Goal: Entertainment & Leisure: Consume media (video, audio)

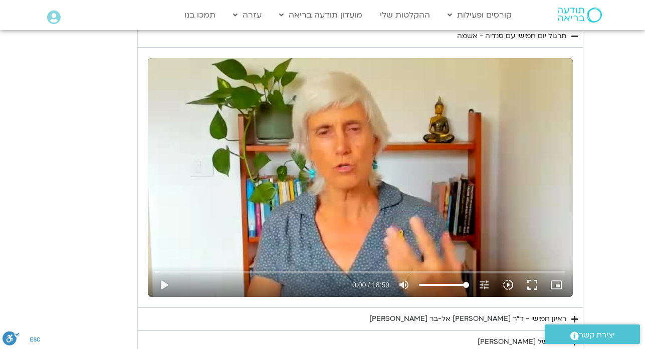
scroll to position [2318, 0]
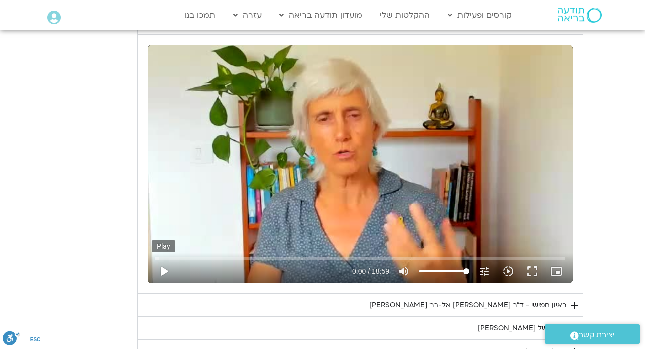
click at [164, 273] on button "play_arrow" at bounding box center [164, 271] width 24 height 24
click at [162, 268] on button "pause" at bounding box center [164, 271] width 24 height 24
click at [154, 259] on div "Skip Ad 0:00 play_arrow 0:04 / 18:59 volume_up Mute tune Resolution Auto 240p s…" at bounding box center [360, 267] width 416 height 33
click at [117, 200] on div "יום חמישי - אשמה תרגול יום חמישי עם סנדיה - אשמה נא להזין כתובת אימייל כדי לצפו…" at bounding box center [322, 172] width 521 height 383
click at [165, 275] on button "play_arrow" at bounding box center [164, 271] width 24 height 24
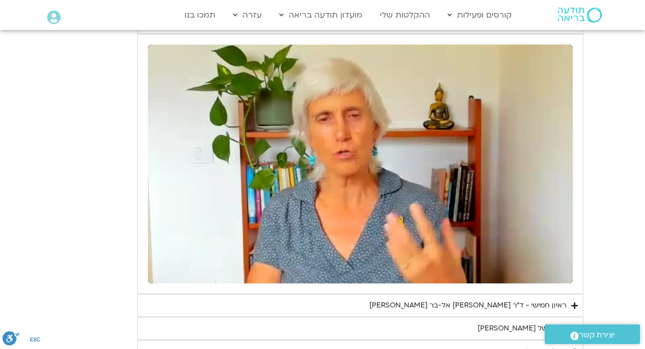
click at [146, 257] on div "נא להזין כתובת אימייל כדי לצפות בסרטון. אני מאשר/ת קבלת מידע למייל ולנייד צפייה…" at bounding box center [360, 164] width 435 height 249
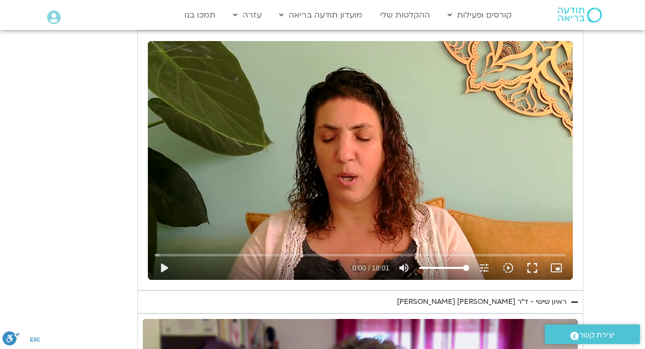
scroll to position [1657, 0]
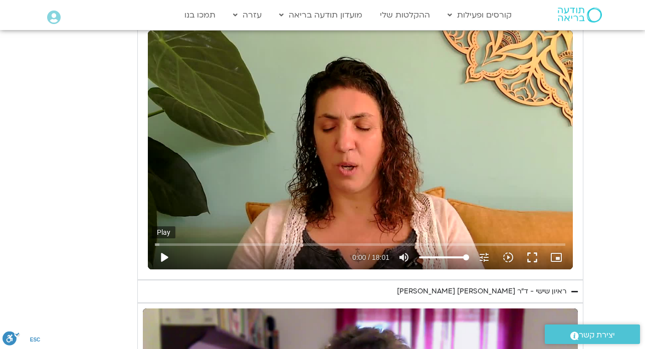
click at [165, 260] on button "play_arrow" at bounding box center [164, 257] width 24 height 24
type input "1139.36"
type input "0.029445"
type input "1139.36"
type input "0.167401"
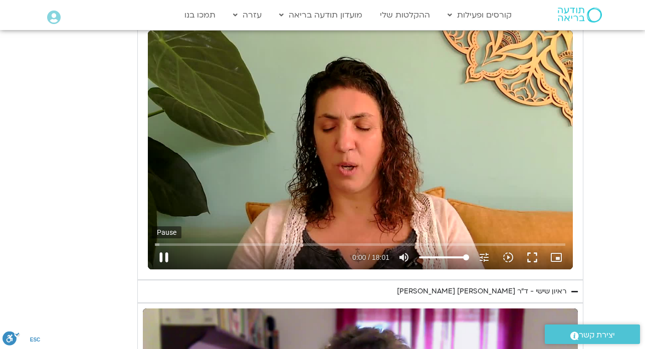
type input "1139.36"
type input "0.294516"
type input "1139.36"
type input "0.431421"
type input "1139.36"
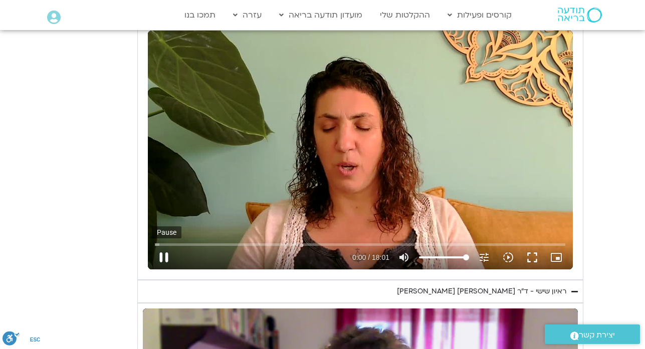
type input "0.561661"
type input "1139.36"
type input "0.716447"
type input "1139.36"
type input "0.845674"
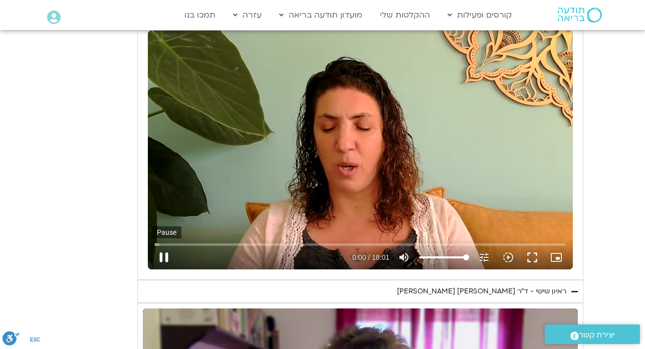
type input "1139.36"
type input "0.985883"
type input "1139.36"
type input "1.128078"
type input "1139.36"
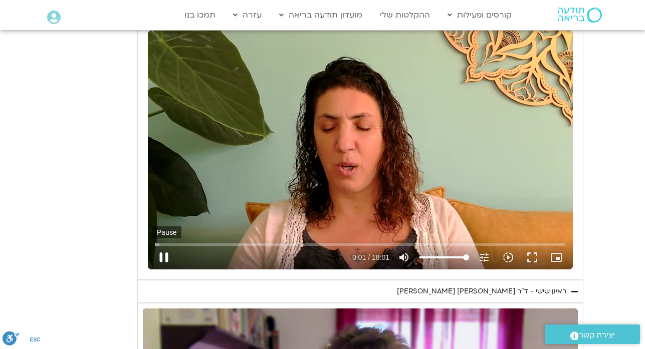
type input "1.262684"
type input "1139.36"
type input "1.396379"
type input "1139.36"
type input "1.530142"
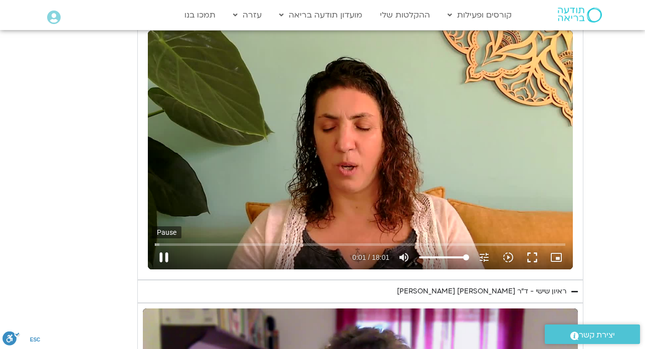
type input "1139.36"
type input "1.658471"
type input "1139.36"
type input "1.793395"
type input "1139.36"
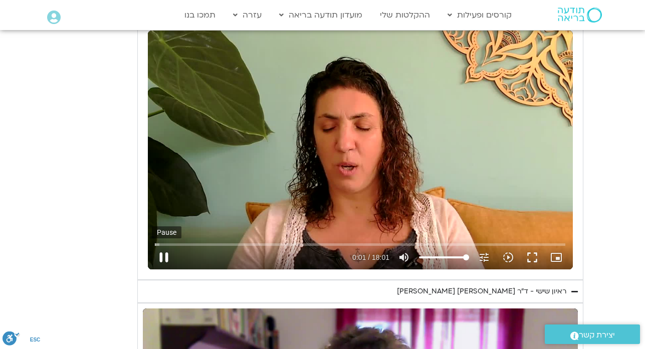
type input "1.926988"
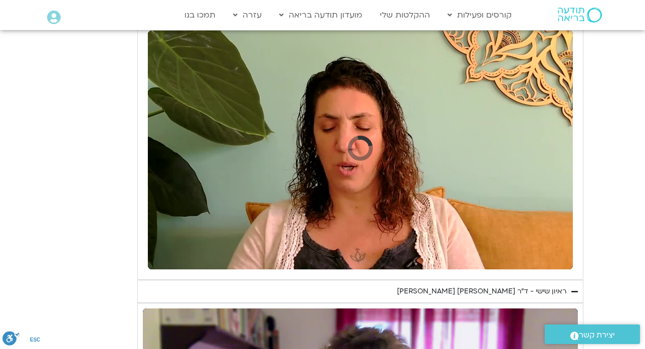
type input "1139.36"
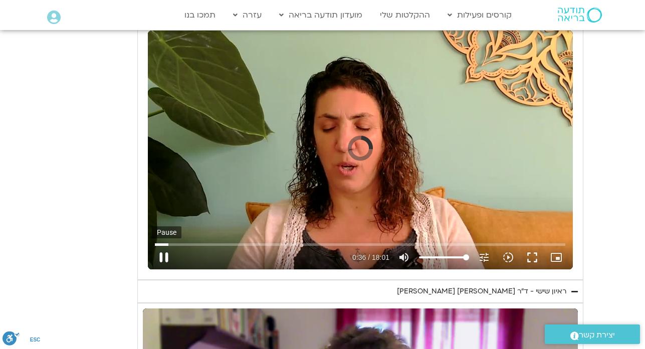
type input "36"
click at [161, 257] on button "pause" at bounding box center [164, 257] width 24 height 24
type input "1139.36"
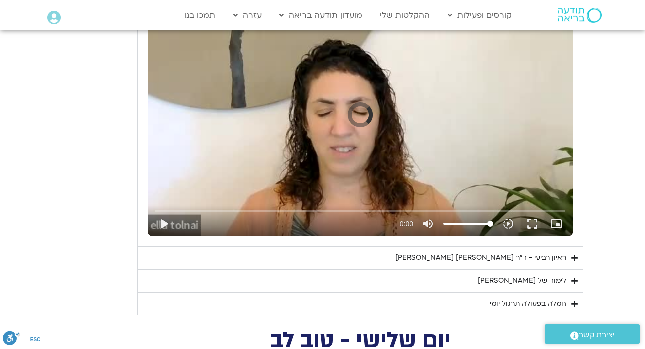
scroll to position [1657, 0]
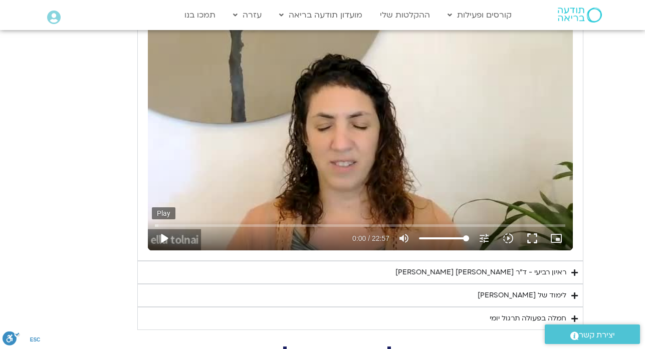
click at [167, 238] on button "play_arrow" at bounding box center [164, 238] width 24 height 24
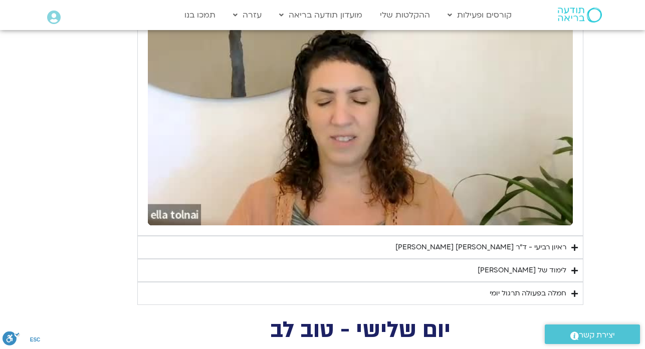
scroll to position [1692, 0]
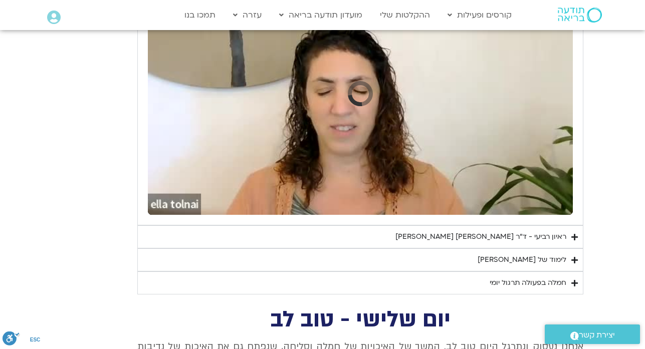
click at [70, 67] on div "יום רביעי - פחד השבוע שלנו מתחיל מהבסיס, תרגול של חמלה עצמית – נוכחת וקשובה בתו…" at bounding box center [322, 103] width 521 height 383
click at [177, 314] on h2 "יום שלישי - טוב לב" at bounding box center [360, 320] width 446 height 21
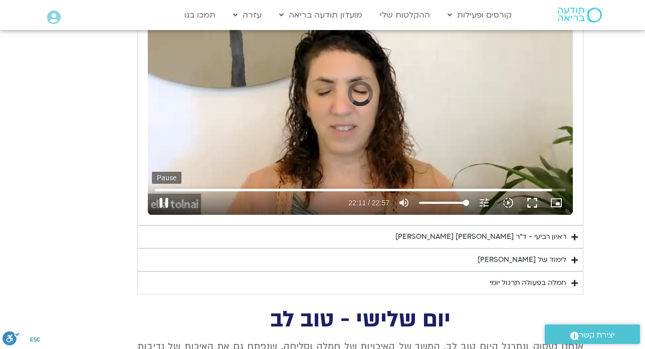
click at [165, 206] on button "pause" at bounding box center [164, 203] width 24 height 24
click at [544, 190] on input "Seek" at bounding box center [360, 190] width 410 height 6
click at [160, 199] on button "play_arrow" at bounding box center [164, 203] width 24 height 24
click at [162, 203] on button "pause" at bounding box center [164, 203] width 24 height 24
click at [170, 202] on button "play_arrow" at bounding box center [164, 203] width 24 height 24
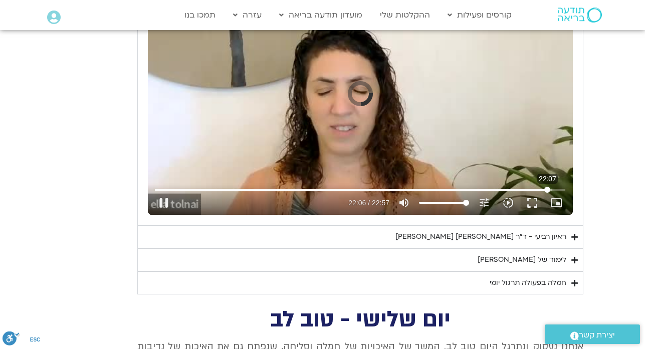
click at [547, 188] on input "Seek" at bounding box center [360, 190] width 410 height 6
click at [553, 189] on input "Seek" at bounding box center [360, 190] width 410 height 6
click at [549, 190] on input "Seek" at bounding box center [360, 190] width 410 height 6
click at [540, 190] on input "Seek" at bounding box center [360, 190] width 410 height 6
click at [509, 190] on input "Seek" at bounding box center [360, 190] width 410 height 6
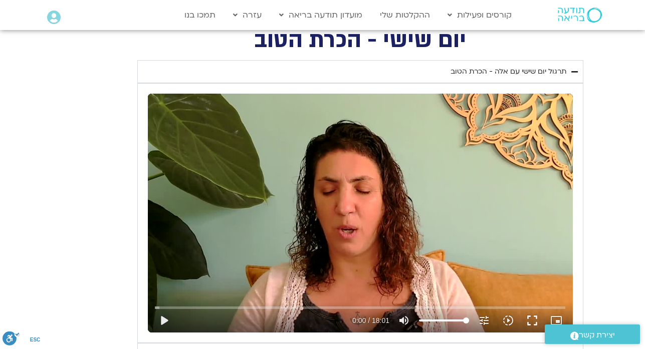
scroll to position [791, 0]
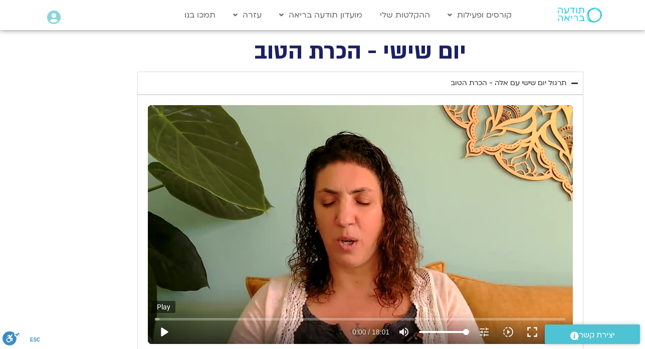
click at [161, 338] on button "play_arrow" at bounding box center [164, 332] width 24 height 24
type input "1377.76"
type input "0.018138"
type input "1377.76"
type input "0.11928"
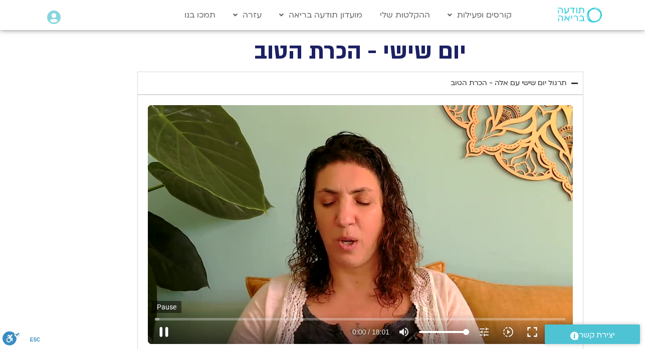
type input "1377.76"
type input "0.252628"
type input "1377.76"
type input "0.380811"
type input "1377.76"
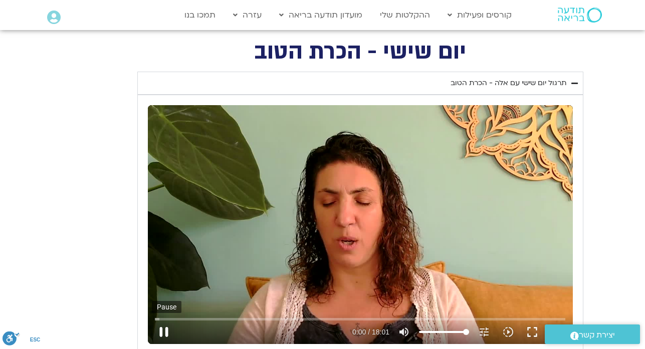
type input "0.511097"
type input "1377.76"
type input "0.638692"
type input "1377.76"
type input "0.764266"
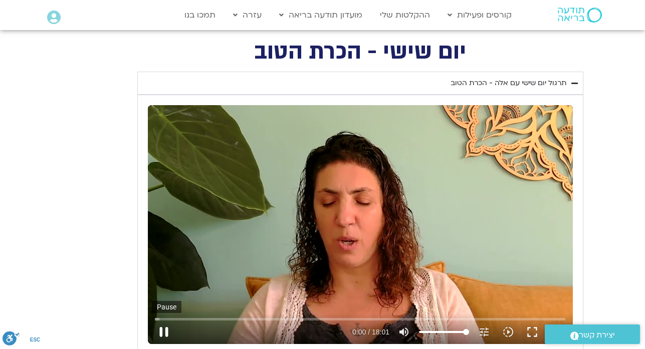
type input "1377.76"
type input "0.893925"
type input "1377.76"
type input "1.022277"
type input "1377.76"
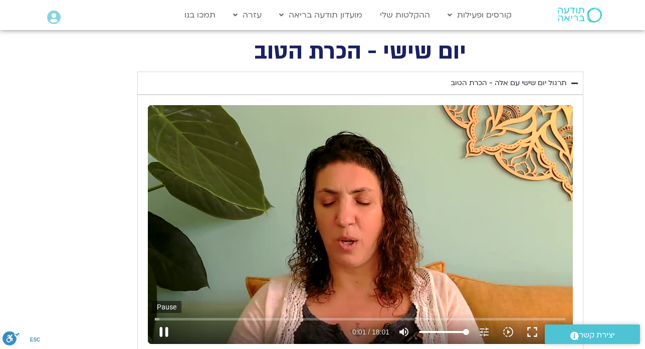
type input "1.148554"
type input "1377.76"
type input "1.27838"
type input "1377.76"
type input "1.404447"
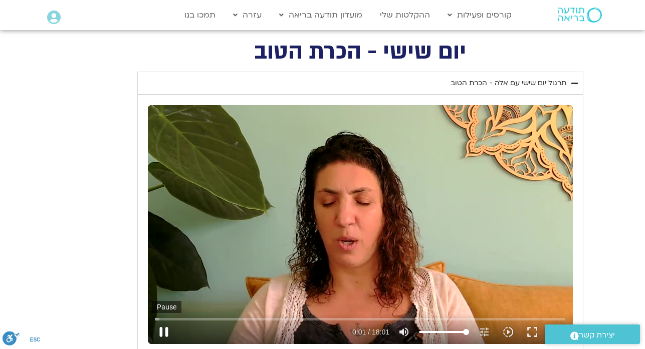
type input "1377.76"
type input "1.532839"
type input "1377.76"
type input "1.662507"
type input "1377.76"
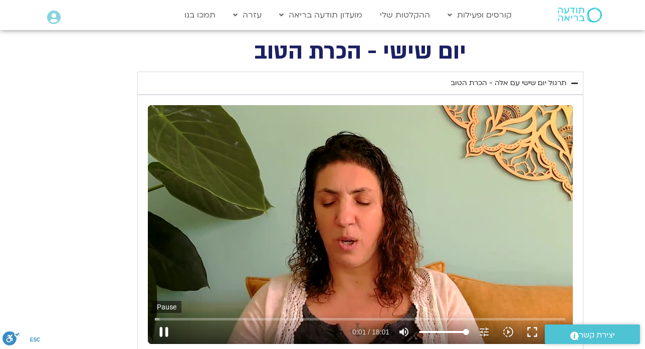
type input "1.788748"
type input "1377.76"
type input "1.917089"
type input "1377.76"
type input "2.043382"
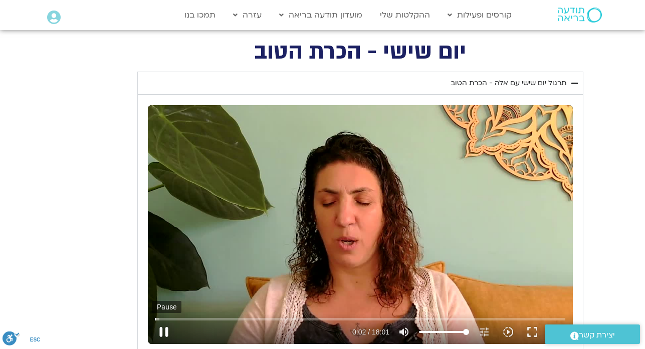
type input "1377.76"
type input "2.170895"
type input "1377.76"
type input "2.297719"
type input "1377.76"
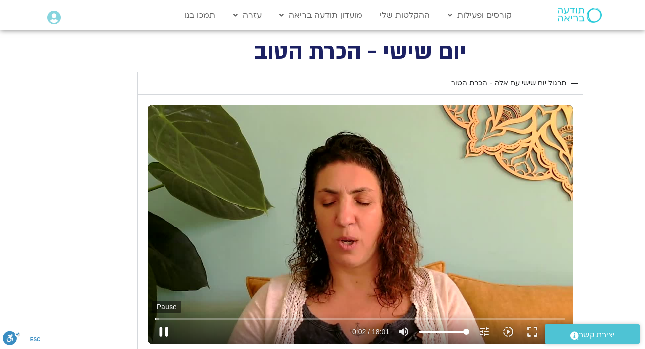
type input "2.424996"
type input "1377.76"
type input "2.55219"
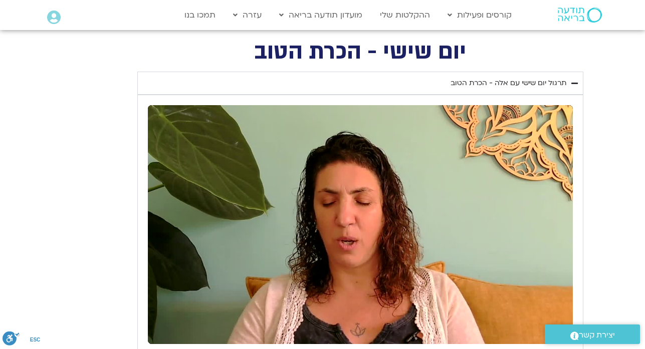
type input "1377.76"
type input "1081.16"
type input "1377.76"
type input "1081.16"
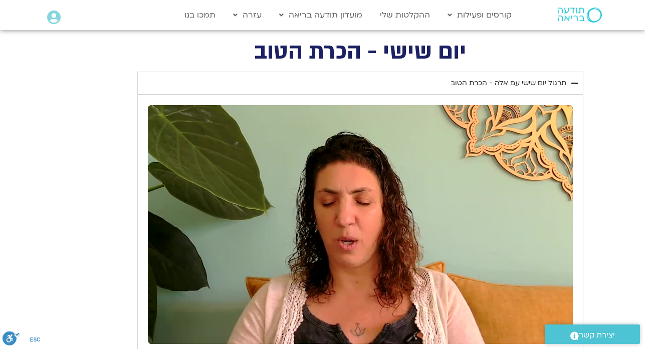
type input "1377.76"
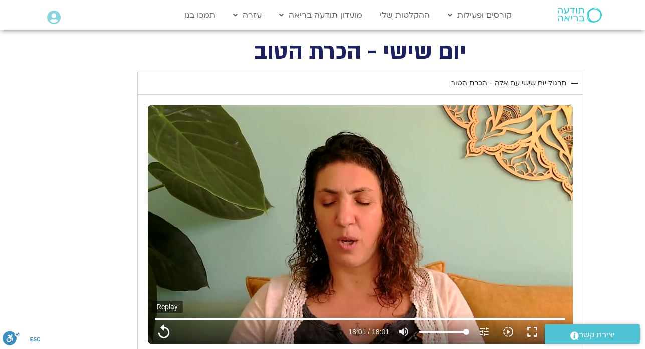
type input "1081.16"
type input "1377.76"
type input "1081.16"
type input "1377.76"
type input "1081.16"
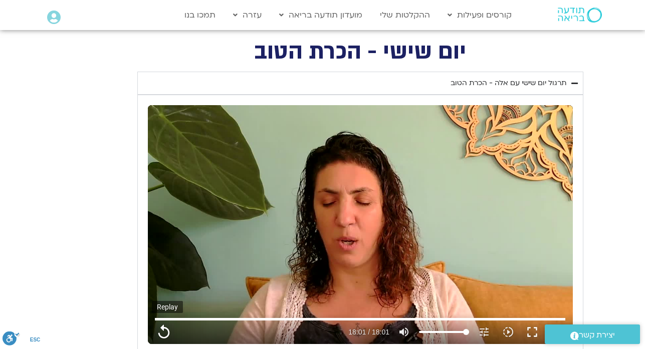
type input "1377.76"
type input "1081.16"
type input "1377.76"
type input "1081.16"
type input "1377.76"
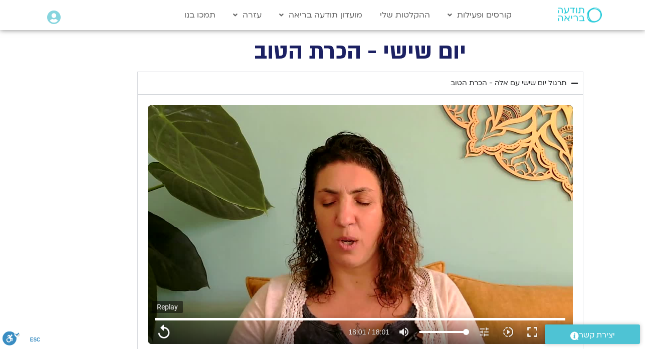
type input "1081.16"
type input "1377.76"
type input "1081.16"
type input "1377.76"
type input "1081.16"
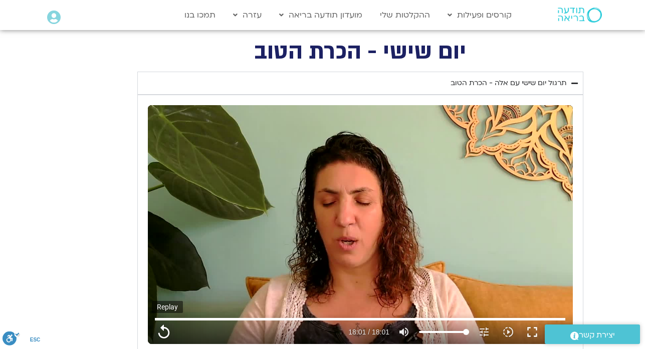
type input "1377.76"
type input "1081.16"
type input "1377.76"
type input "1081.16"
type input "1377.76"
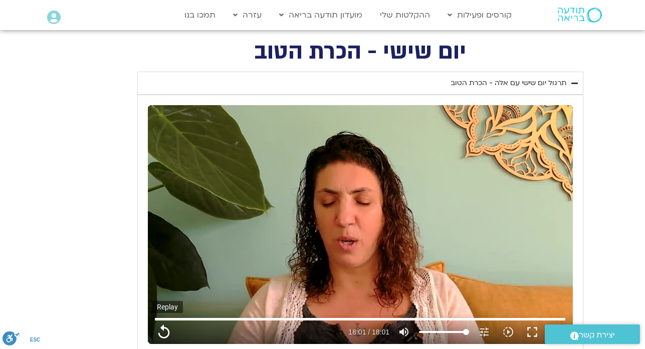
type input "1081.16"
type input "1377.76"
type input "1081.16"
type input "1377.76"
type input "1081.16"
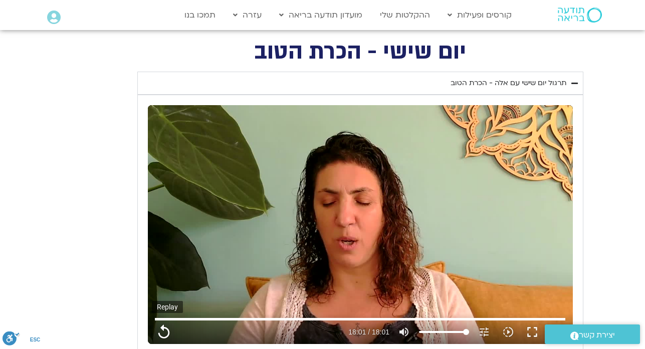
type input "1377.76"
type input "1081.16"
type input "1377.76"
type input "1081.16"
type input "1377.76"
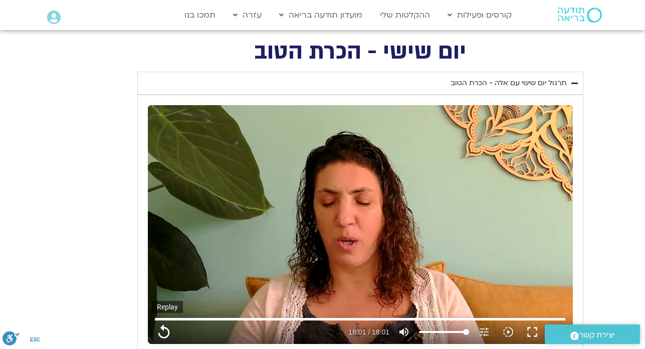
type input "1081.16"
type input "1377.76"
type input "1081.16"
type input "1377.76"
type input "1081.16"
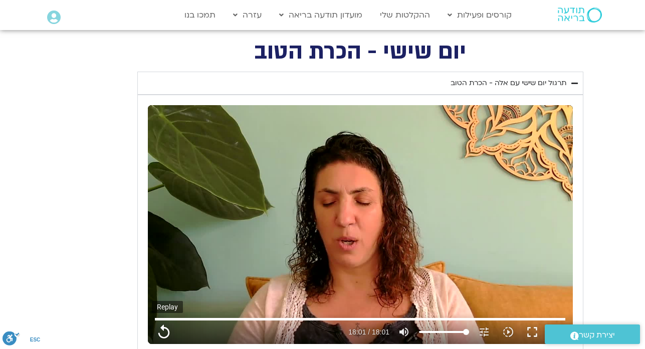
type input "1377.76"
type input "1081.16"
type input "1377.76"
type input "1081.16"
type input "1377.76"
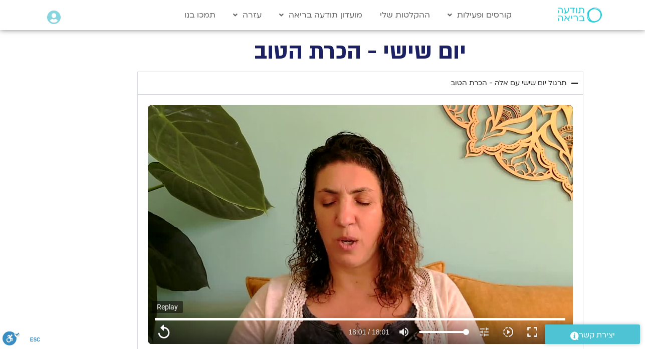
type input "1081.16"
type input "1377.76"
type input "1081.16"
type input "1377.76"
type input "1081.16"
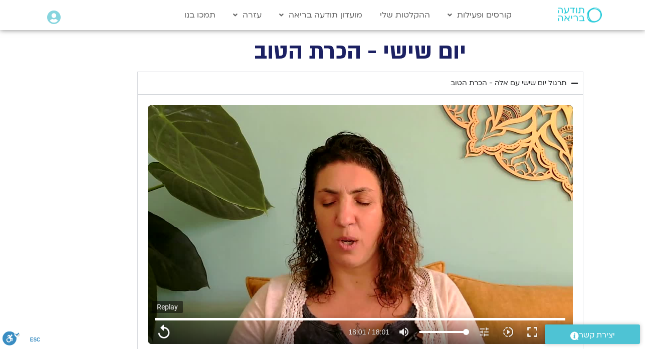
type input "1377.76"
type input "1081.16"
type input "1377.76"
type input "1081.16"
type input "1377.76"
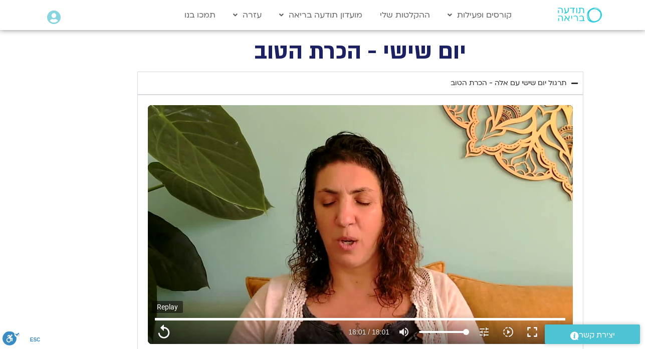
type input "1081.16"
type input "1377.76"
type input "1081.16"
type input "1377.76"
type input "1081.16"
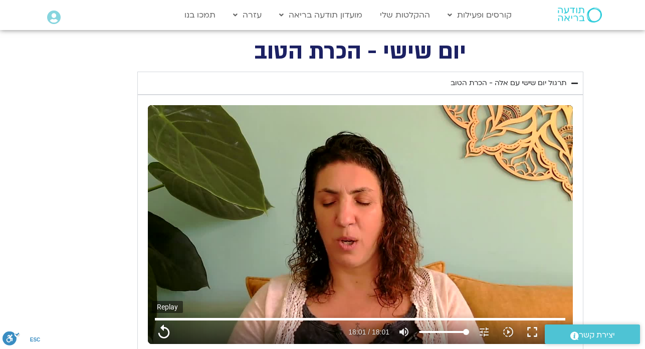
type input "1377.76"
type input "1081.16"
type input "1377.76"
type input "1081.16"
type input "1377.76"
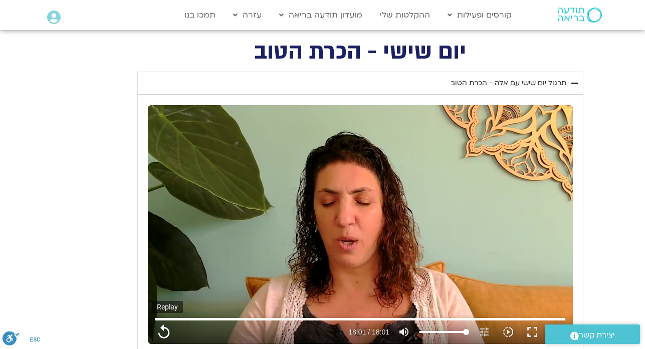
type input "1081.16"
type input "1377.76"
type input "1081.16"
type input "1377.76"
type input "1081.16"
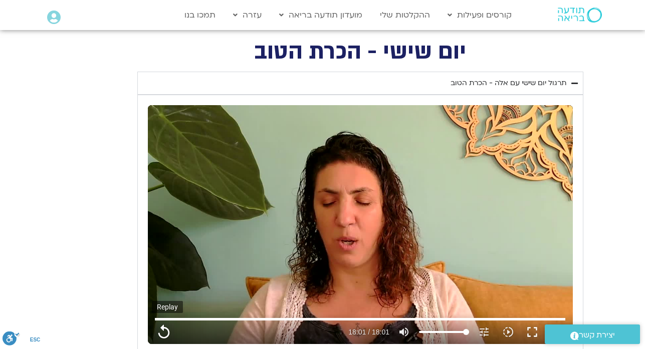
type input "1377.76"
type input "1081.16"
type input "1377.76"
type input "1081.16"
type input "1377.76"
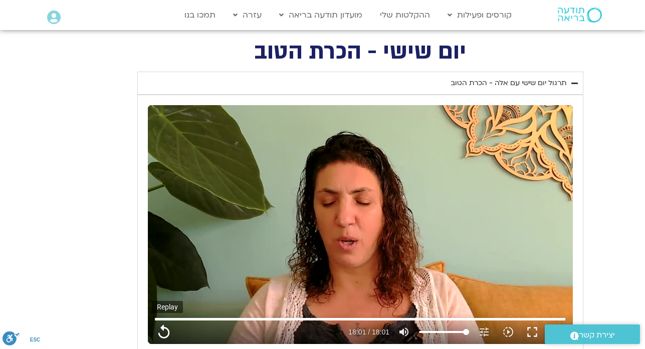
type input "1081.16"
type input "1377.76"
type input "1081.16"
type input "1377.76"
type input "1081.16"
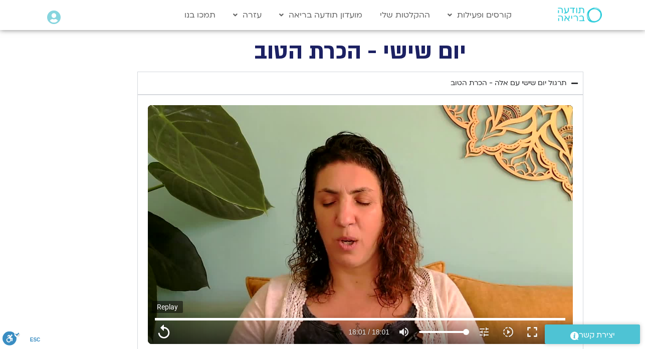
type input "1377.76"
type input "1081.16"
type input "1377.76"
type input "1081.16"
type input "1377.76"
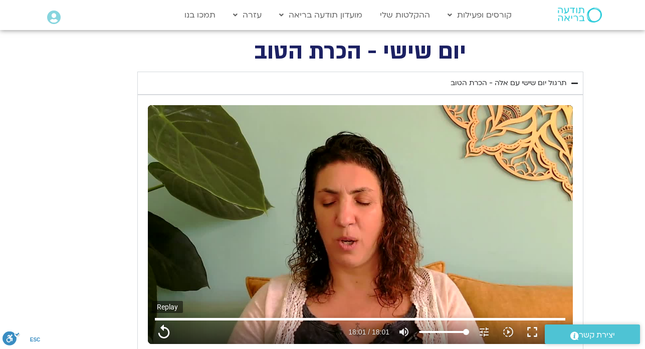
type input "1081.16"
type input "1377.76"
type input "1081.16"
type input "1377.76"
type input "1081.16"
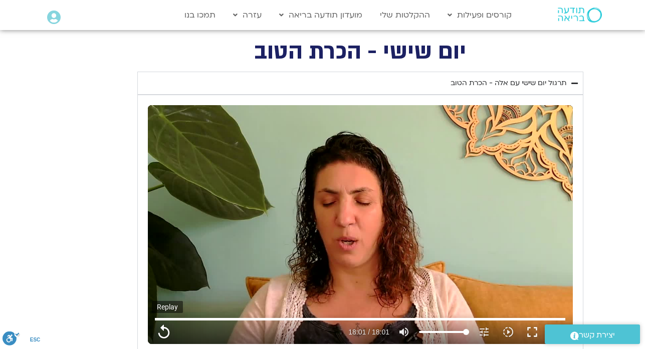
type input "1377.76"
type input "1081.16"
type input "1377.76"
type input "1081.16"
type input "1377.76"
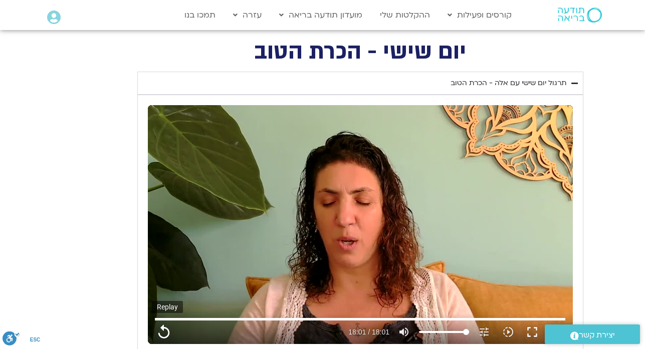
type input "1081.16"
type input "1377.76"
type input "1081.16"
type input "1377.76"
type input "1081.16"
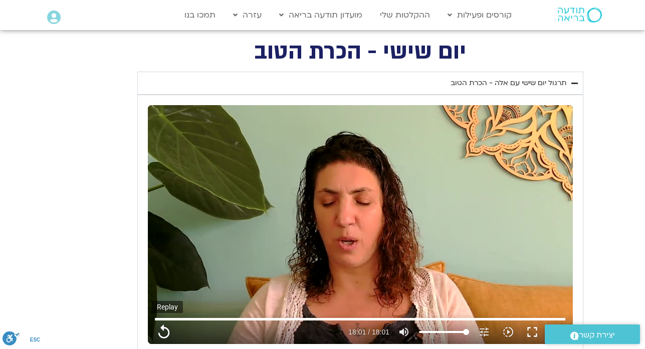
type input "1377.76"
type input "1081.16"
type input "1377.76"
type input "1081.16"
type input "1377.76"
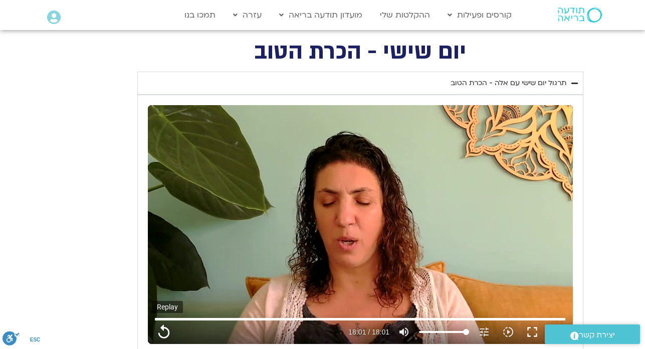
type input "1081.16"
type input "1377.76"
type input "1081.16"
type input "1377.76"
type input "1081.16"
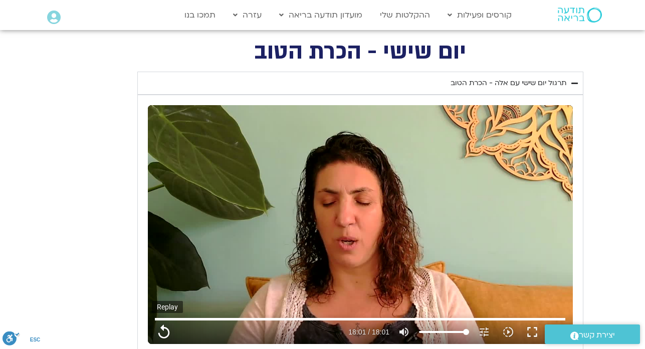
type input "1377.76"
type input "1081.16"
type input "1377.76"
type input "1081.16"
type input "1377.76"
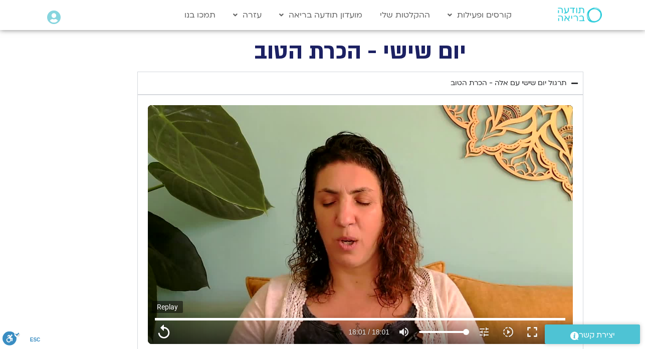
type input "1081.16"
type input "1377.76"
type input "1081.16"
type input "1377.76"
type input "1081.16"
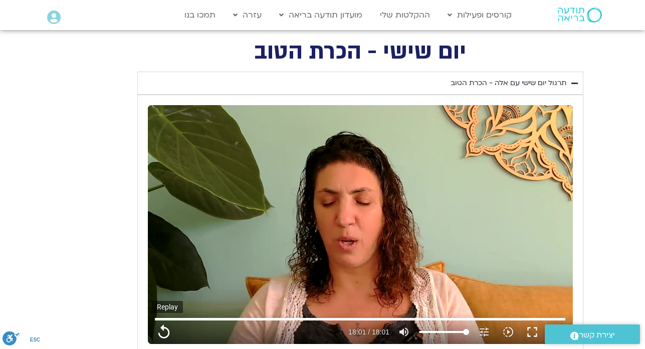
type input "1377.76"
type input "1081.16"
type input "1377.76"
type input "1081.16"
type input "1377.76"
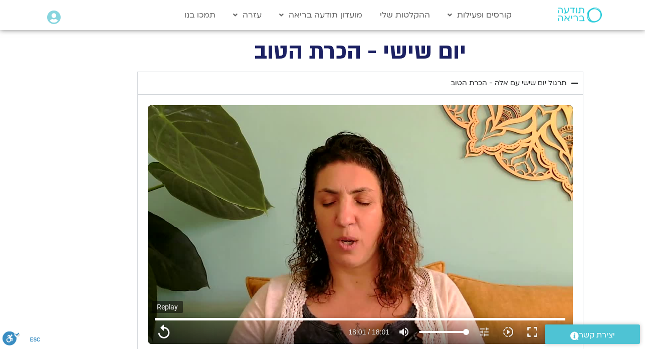
type input "1081.16"
type input "1377.76"
type input "1081.16"
type input "1377.76"
type input "1081.16"
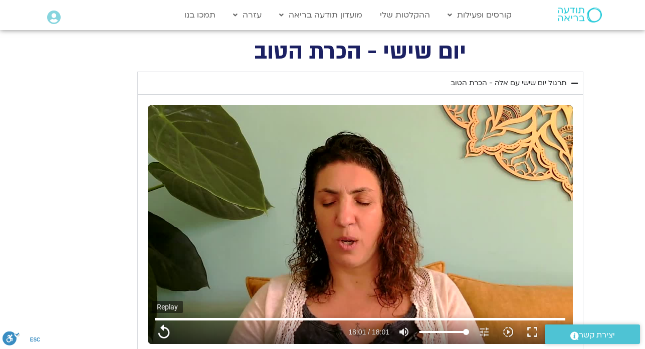
type input "1377.76"
type input "1081.16"
type input "1377.76"
type input "1081.16"
type input "1377.76"
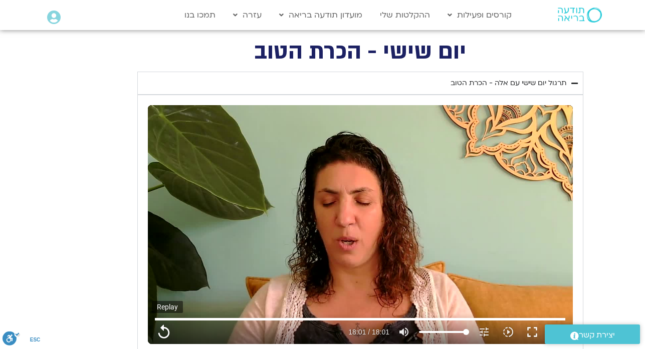
type input "1081.16"
type input "1377.76"
type input "1081.16"
type input "1377.76"
type input "1081.16"
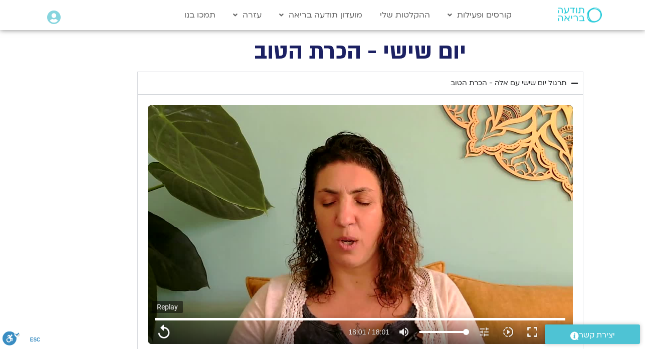
type input "1377.76"
type input "1081.16"
type input "1377.76"
type input "1081.16"
type input "1377.76"
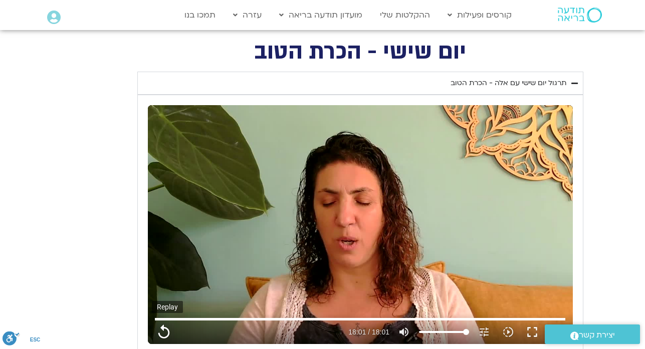
type input "1081.16"
type input "1377.76"
type input "1081.16"
type input "1377.76"
type input "1081.16"
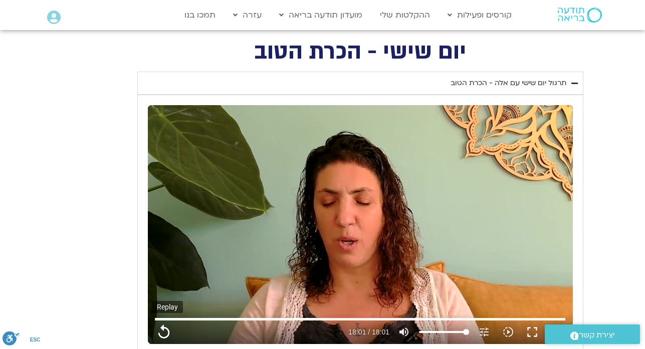
type input "1377.76"
type input "1081.16"
type input "1377.76"
type input "1081.16"
type input "1377.76"
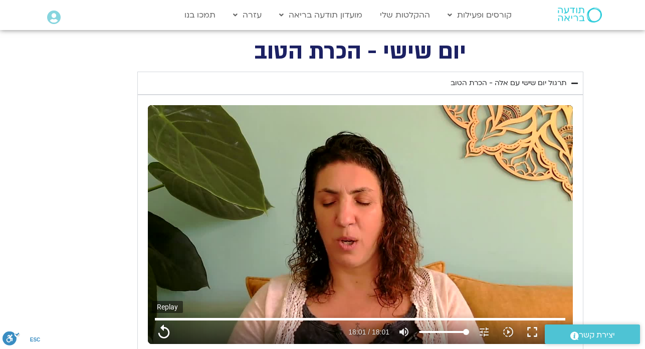
type input "1081.16"
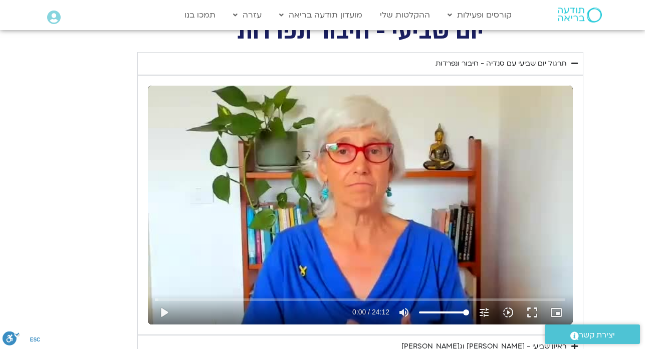
scroll to position [430, 0]
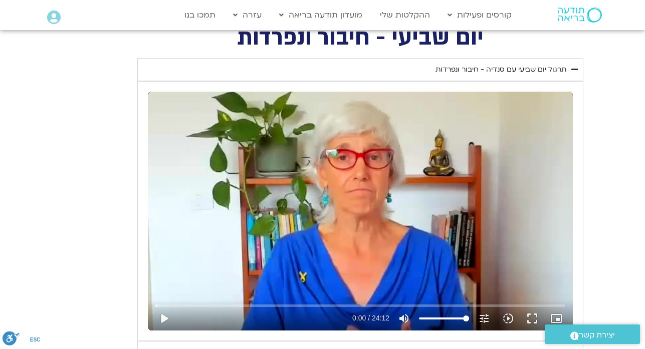
click at [162, 321] on button "play_arrow" at bounding box center [164, 319] width 24 height 24
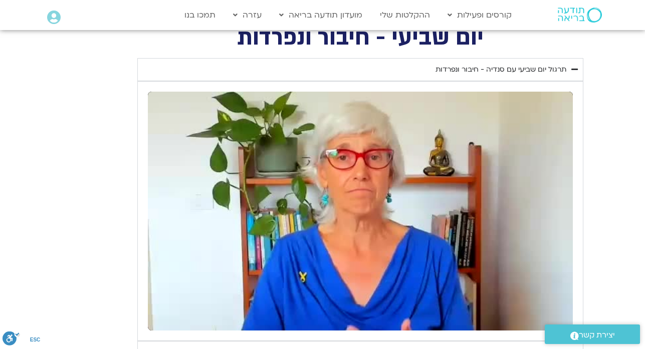
click at [83, 37] on div "יום שביעי - חיבור ונפרדות תרגול יום שביעי עם [PERSON_NAME] - חיבור ונפרדות נא ל…" at bounding box center [322, 208] width 521 height 360
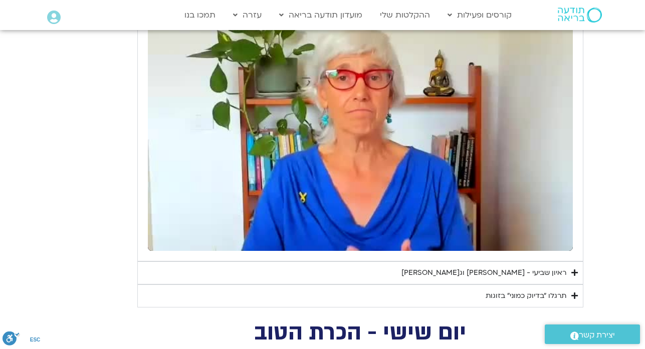
scroll to position [510, 0]
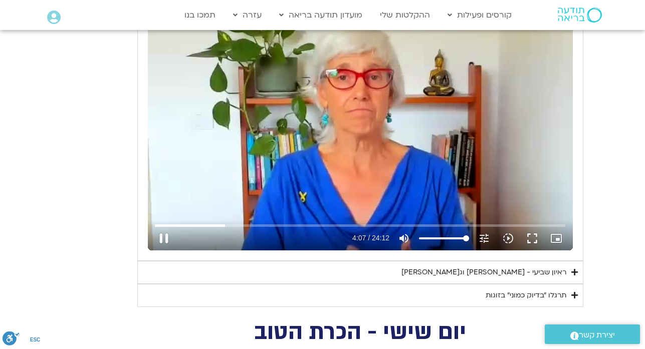
click at [233, 171] on div "Skip Ad pause 4:07 / 24:12 volume_up Mute tune Resolution Auto 240p slow_motion…" at bounding box center [360, 131] width 425 height 239
click at [224, 226] on input "Seek" at bounding box center [360, 225] width 410 height 6
click at [159, 241] on button "play_arrow" at bounding box center [164, 238] width 24 height 24
click at [225, 225] on input "Seek" at bounding box center [360, 225] width 410 height 6
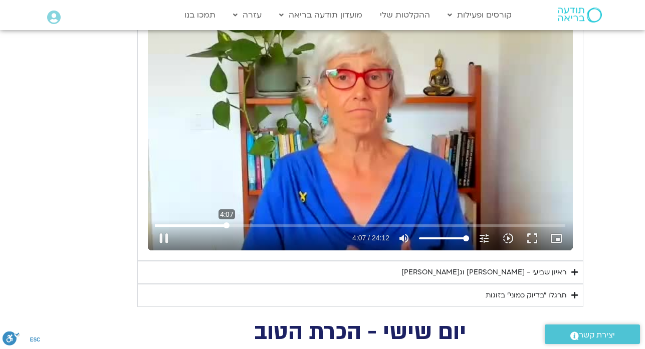
click at [226, 225] on input "Seek" at bounding box center [360, 225] width 410 height 6
click at [227, 225] on input "Seek" at bounding box center [360, 225] width 410 height 6
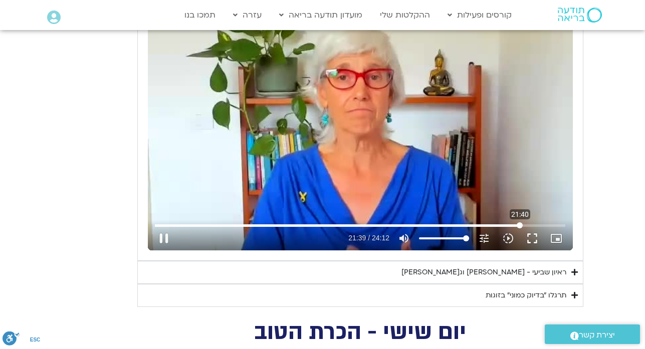
click at [519, 224] on input "Seek" at bounding box center [360, 225] width 410 height 6
click at [522, 224] on input "Seek" at bounding box center [360, 225] width 410 height 6
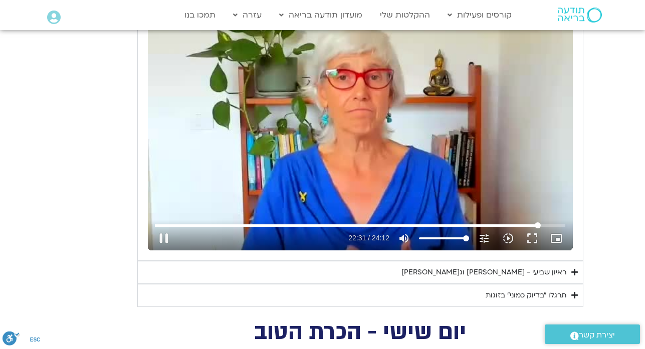
click at [538, 225] on input "Seek" at bounding box center [360, 225] width 410 height 6
click at [621, 102] on section "יום שביעי - חיבור ונפרדות תרגול יום שביעי עם [PERSON_NAME] - חיבור ונפרדות נא ל…" at bounding box center [322, 127] width 645 height 360
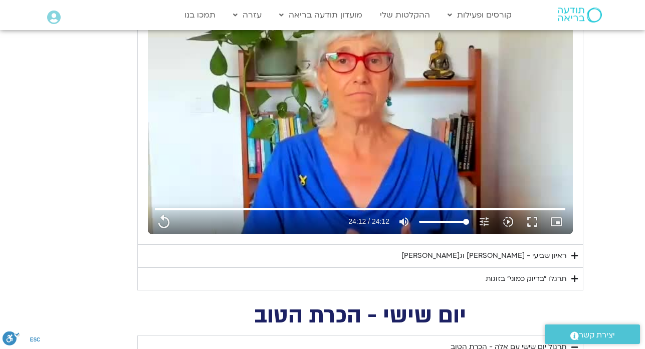
scroll to position [530, 0]
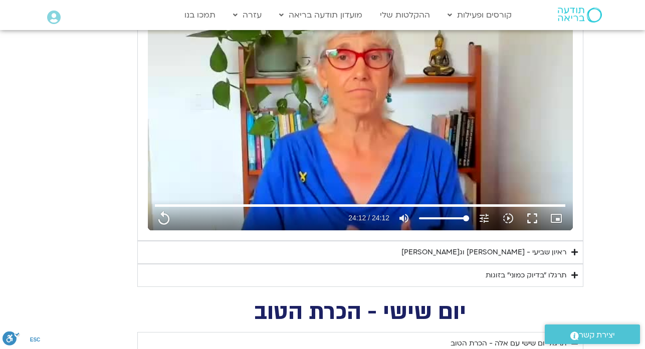
click at [594, 27] on div at bounding box center [564, 15] width 87 height 29
click at [511, 251] on div "ראיון שביעי - [PERSON_NAME] וג[PERSON_NAME]" at bounding box center [483, 252] width 165 height 12
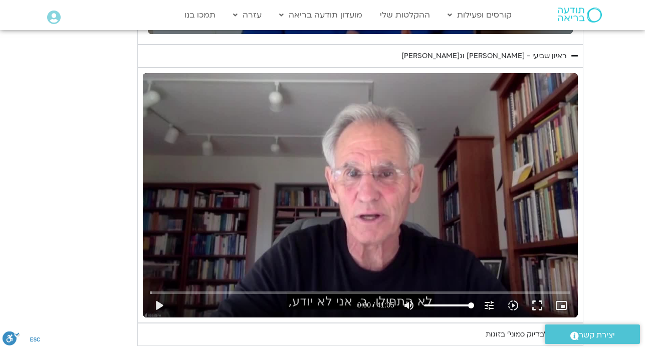
scroll to position [730, 0]
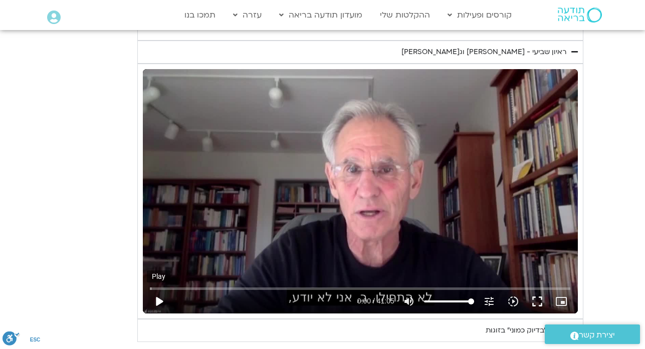
click at [160, 301] on button "play_arrow" at bounding box center [159, 302] width 24 height 24
